Goal: Ask a question

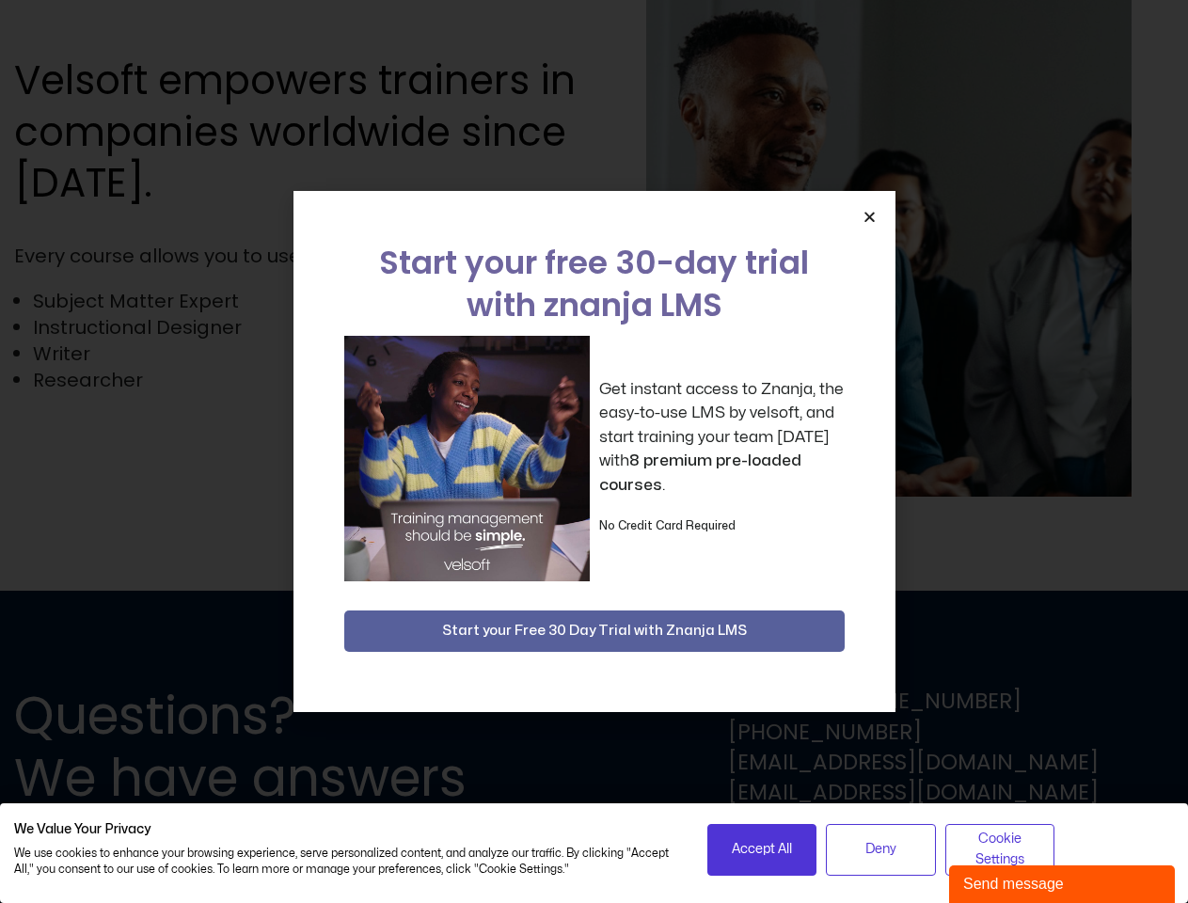
click at [594, 452] on div "Get instant access to Znanja, the easy-to-use LMS by velsoft, and start trainin…" at bounding box center [594, 459] width 500 height 246
click at [869, 216] on icon "Close" at bounding box center [870, 217] width 14 height 14
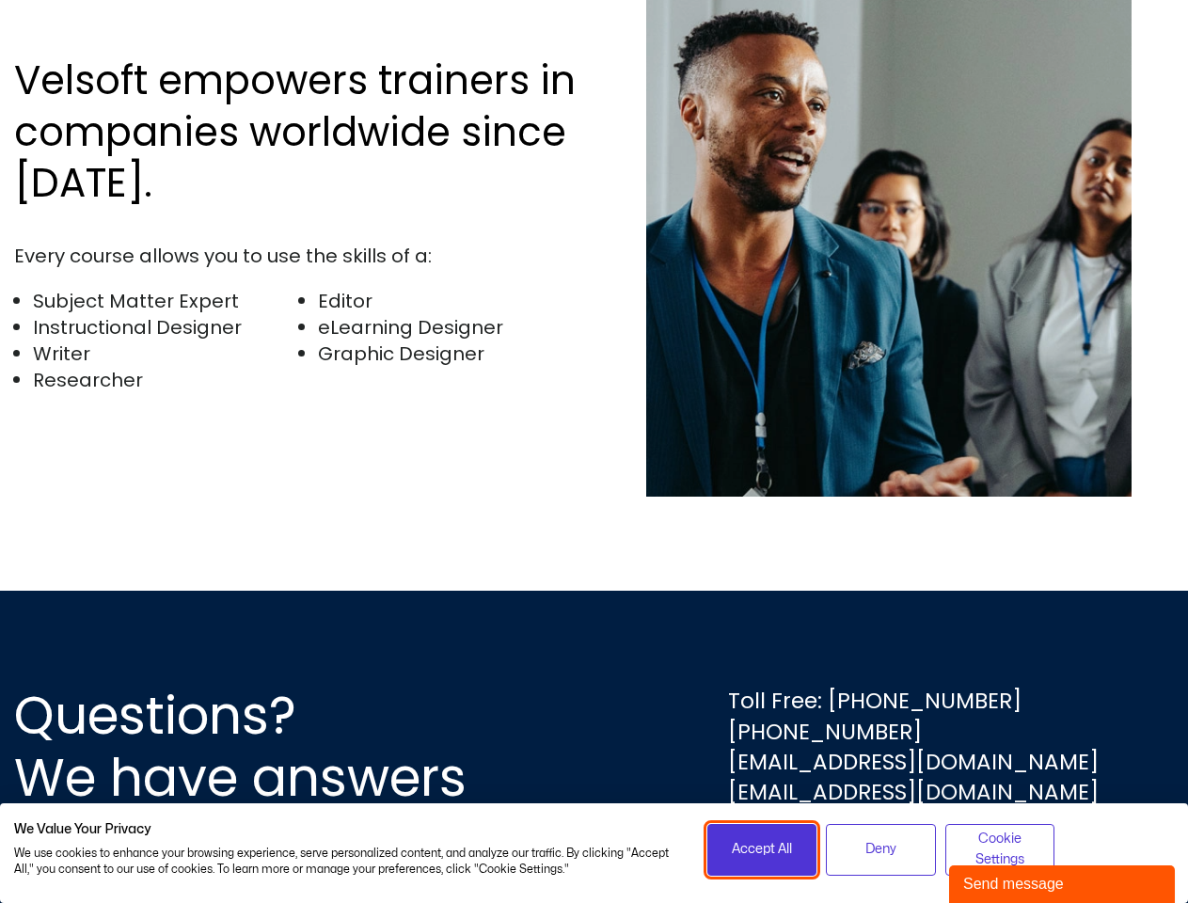
click at [762, 849] on span "Accept All" at bounding box center [762, 849] width 60 height 21
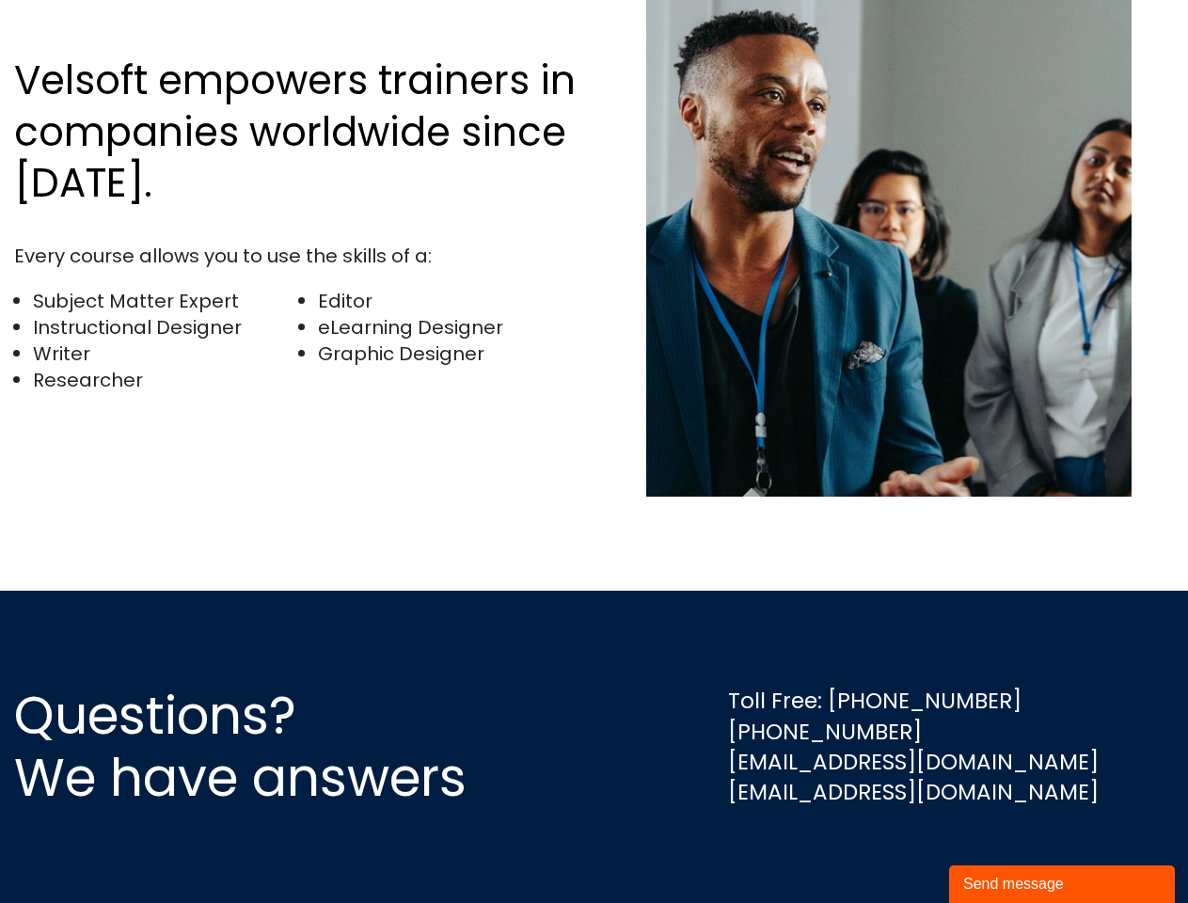
click at [881, 849] on div "Questions? We have answers Toll Free: [PHONE_NUMBER] [PHONE_NUMBER] [EMAIL_ADDR…" at bounding box center [594, 747] width 1188 height 312
click at [1000, 849] on div "Questions? We have answers Toll Free: [PHONE_NUMBER] [PHONE_NUMBER] [EMAIL_ADDR…" at bounding box center [594, 747] width 1188 height 312
click at [1062, 884] on div "Send message" at bounding box center [1062, 884] width 198 height 23
